Goal: Transaction & Acquisition: Purchase product/service

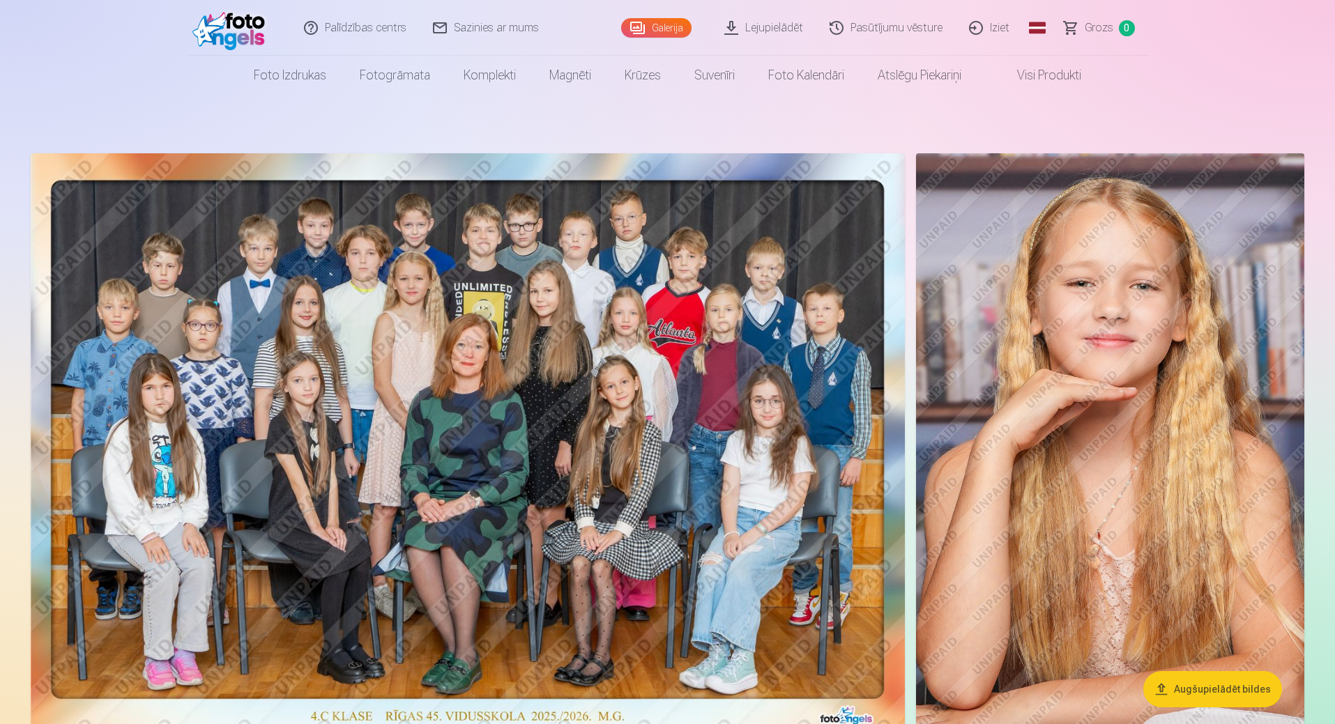
click at [751, 26] on link "Lejupielādēt" at bounding box center [764, 28] width 105 height 56
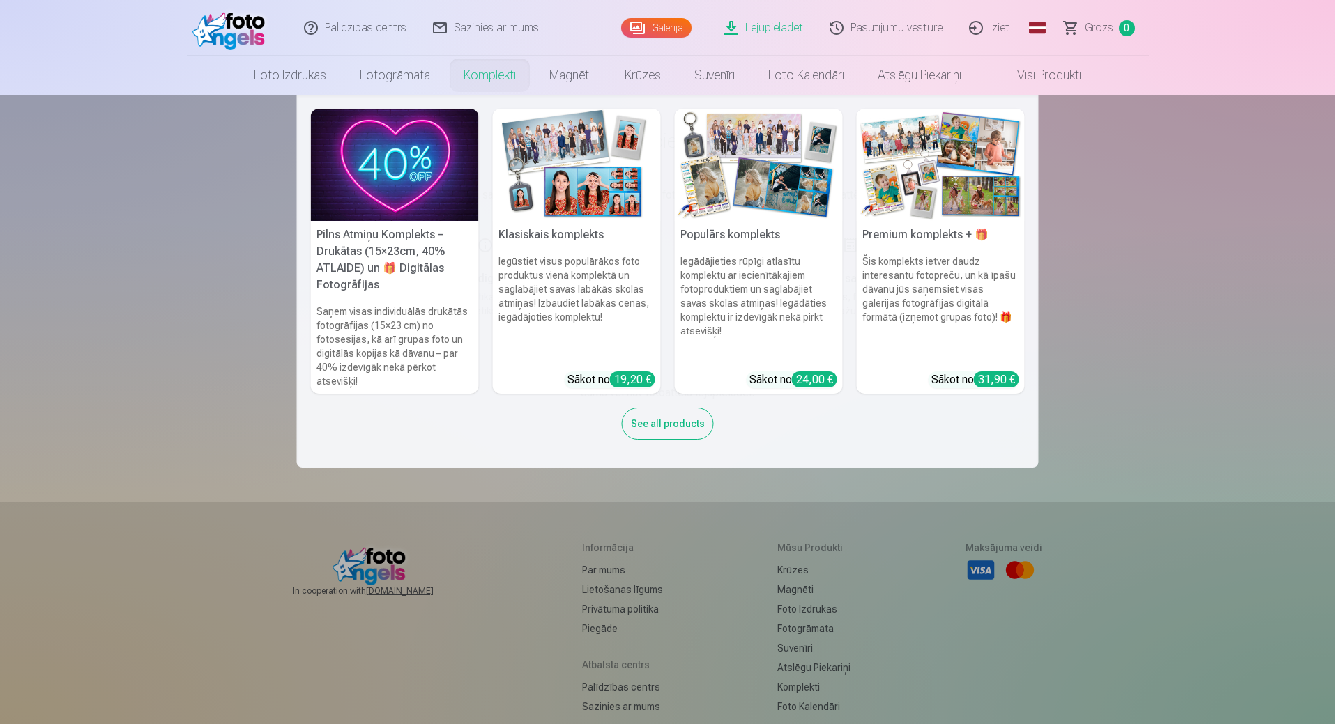
click at [677, 423] on div "See all products" at bounding box center [668, 424] width 92 height 32
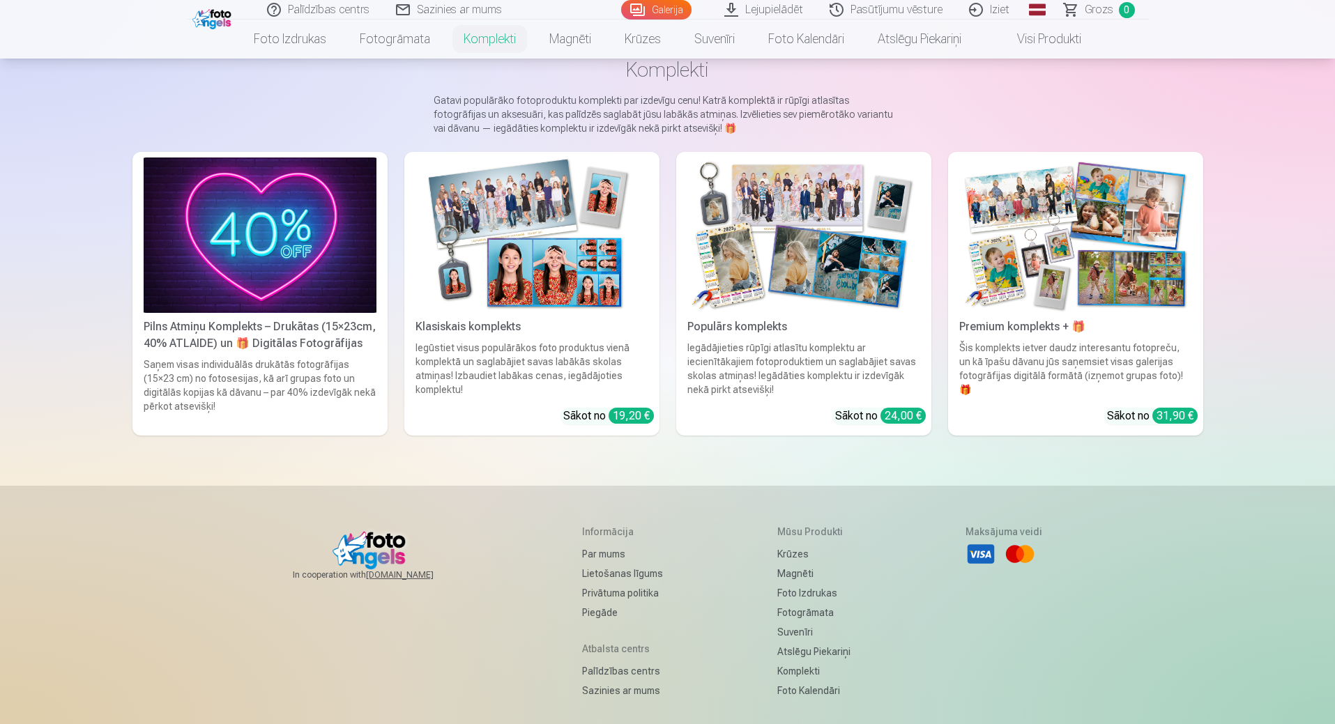
scroll to position [139, 0]
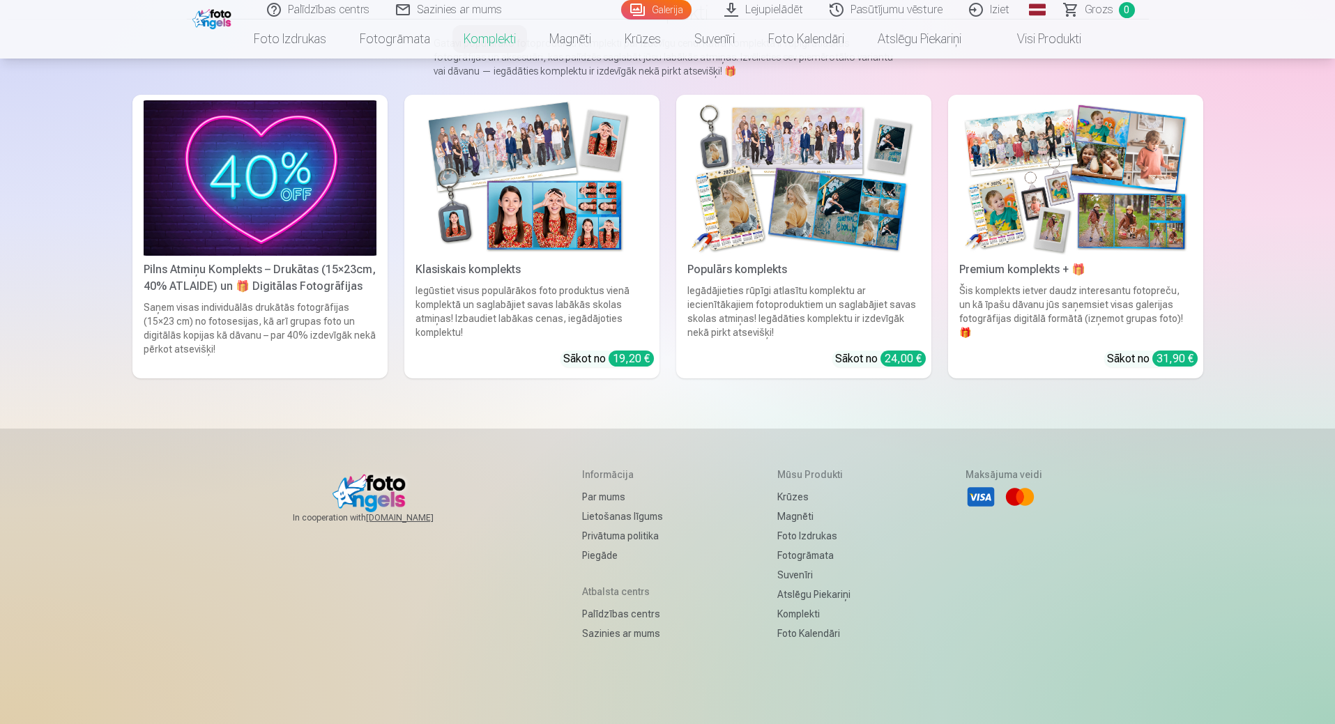
click at [1076, 230] on img at bounding box center [1075, 177] width 233 height 155
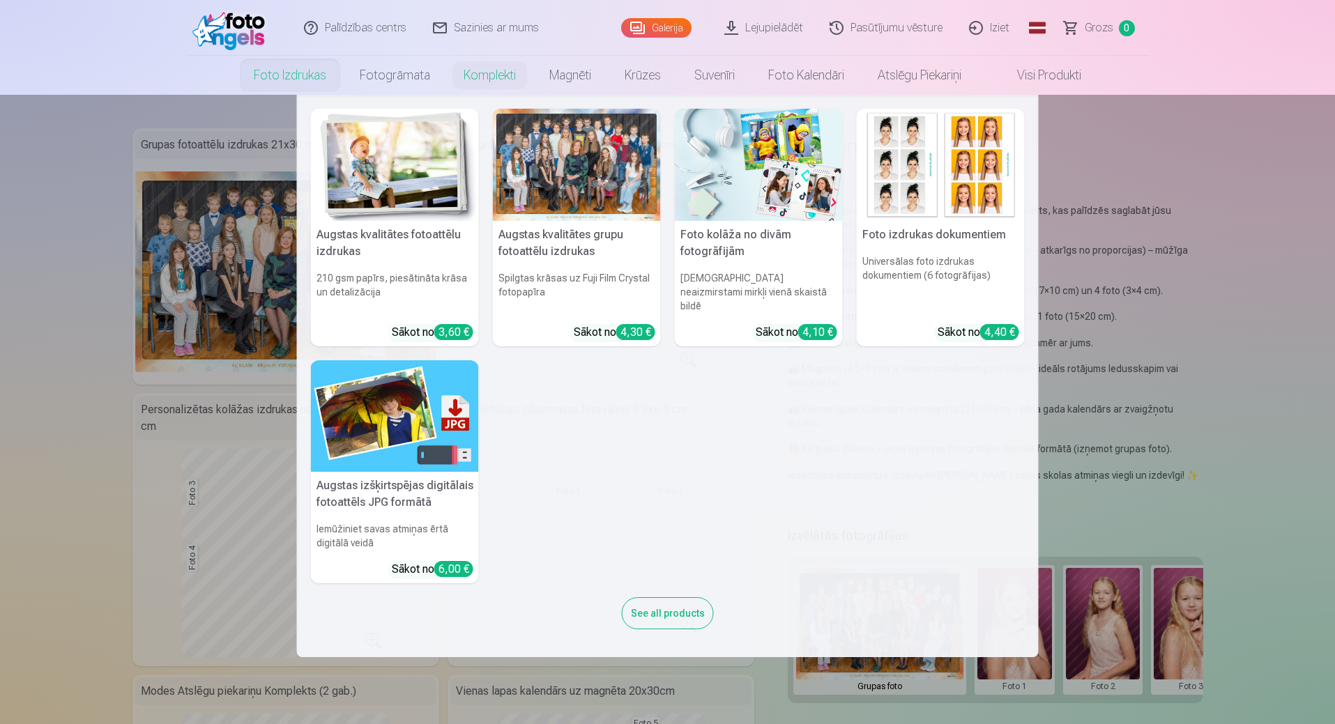
click at [273, 77] on link "Foto izdrukas" at bounding box center [290, 75] width 106 height 39
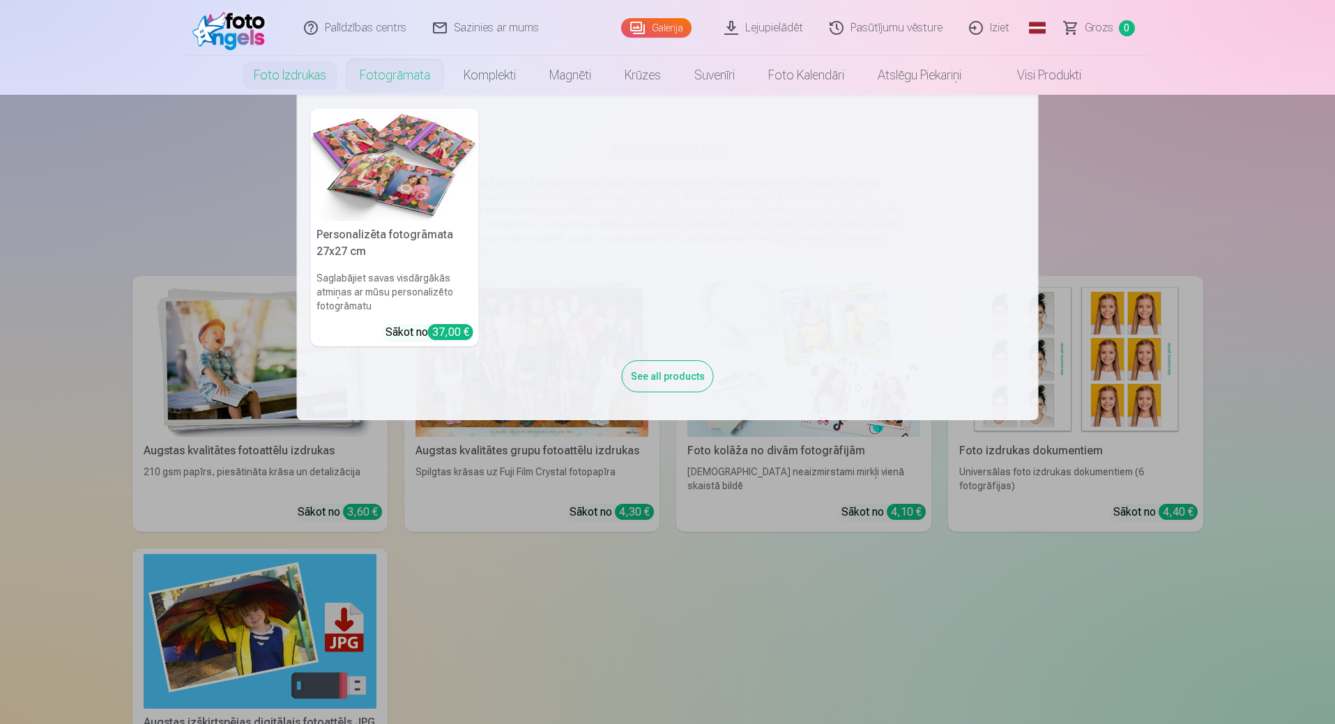
click at [401, 84] on link "Fotogrāmata" at bounding box center [395, 75] width 104 height 39
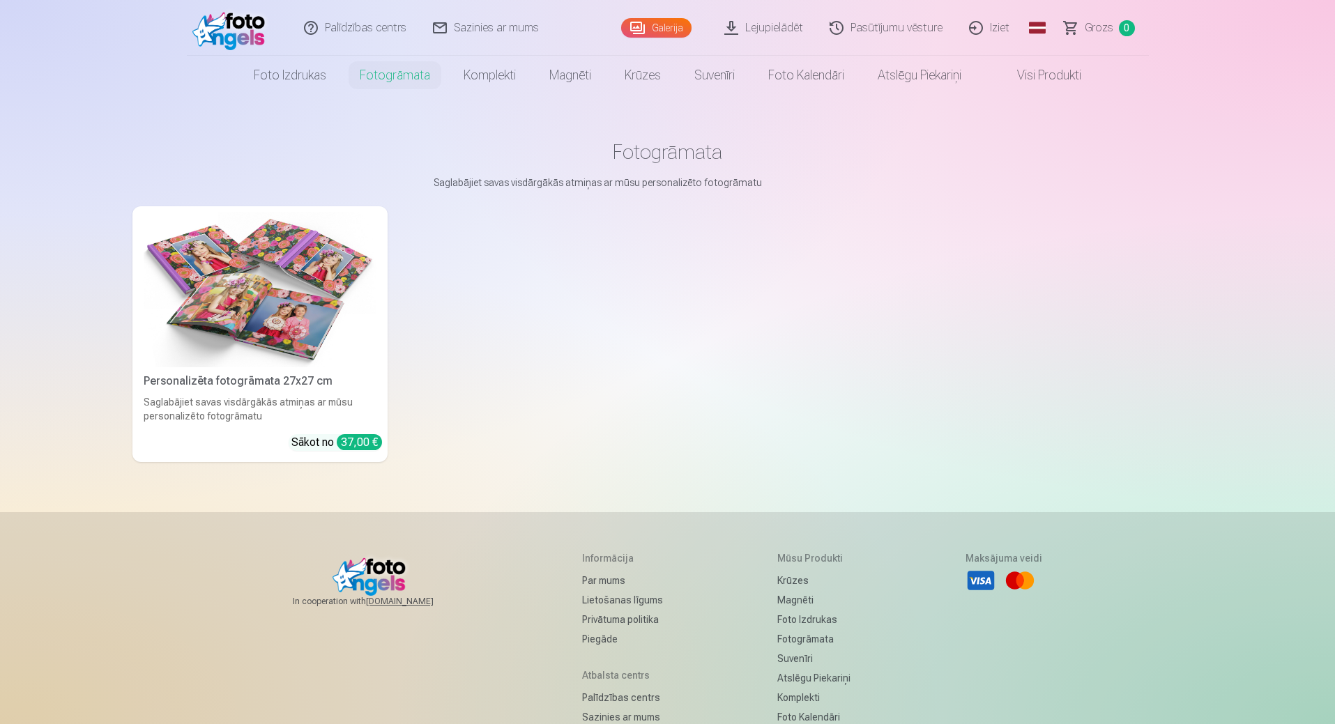
click at [1028, 75] on link "Visi produkti" at bounding box center [1038, 75] width 120 height 39
